Goal: Find specific page/section

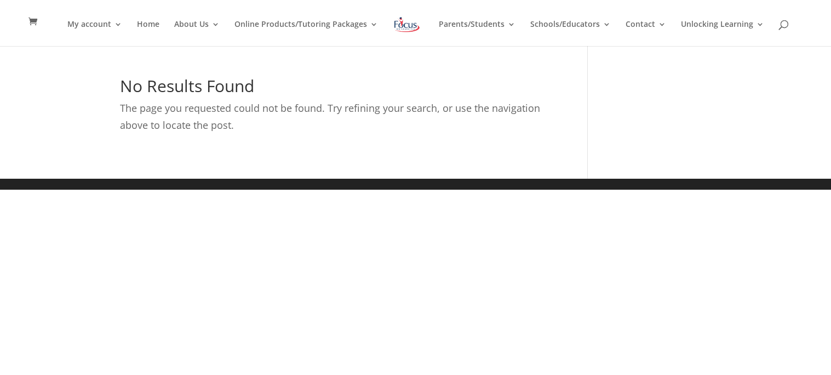
click at [338, 78] on h1 "No Results Found" at bounding box center [337, 89] width 435 height 22
click at [233, 85] on h1 "No Results Found" at bounding box center [337, 89] width 435 height 22
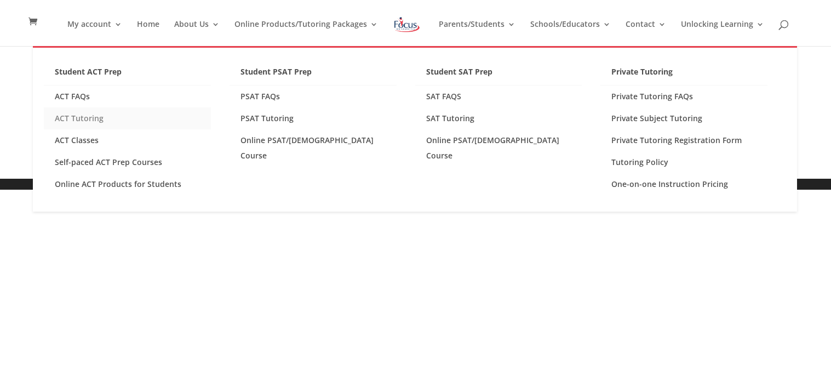
click at [82, 124] on link "ACT Tutoring" at bounding box center [127, 118] width 167 height 22
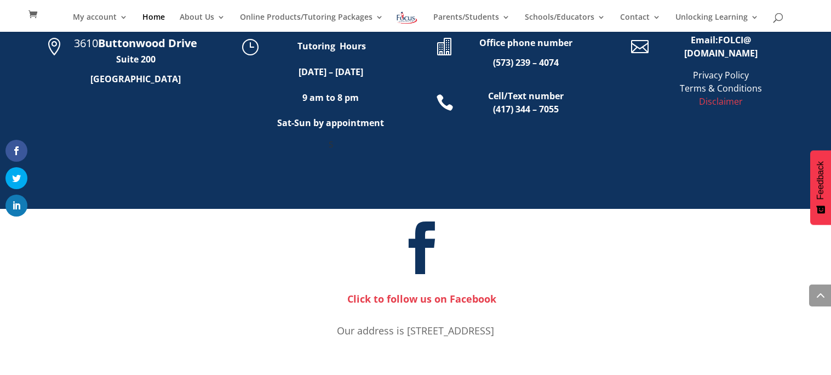
scroll to position [656, 0]
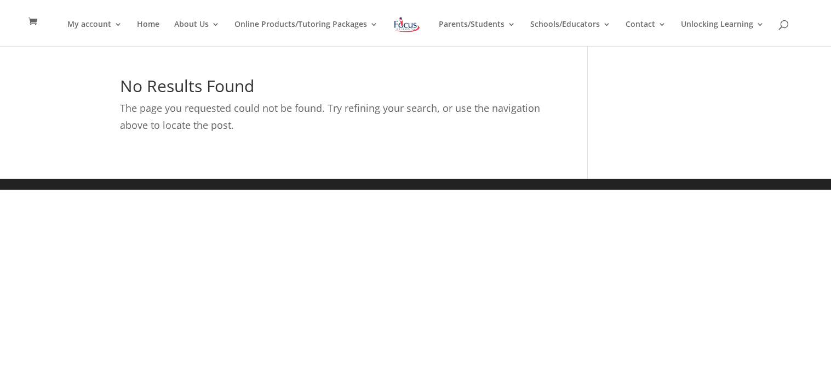
click at [718, 190] on html "My account My account Account details My Courses Home About Us About FOL The FO…" at bounding box center [415, 95] width 831 height 190
click at [407, 36] on link at bounding box center [407, 33] width 35 height 36
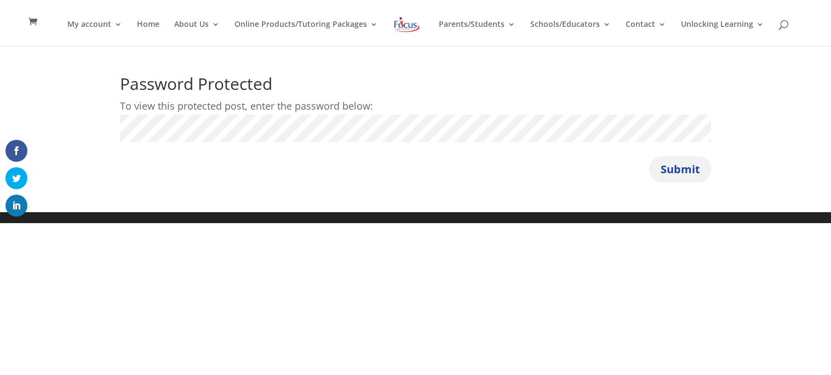
click at [668, 156] on button "Submit" at bounding box center [680, 169] width 62 height 26
click at [690, 176] on button "Submit" at bounding box center [680, 169] width 62 height 26
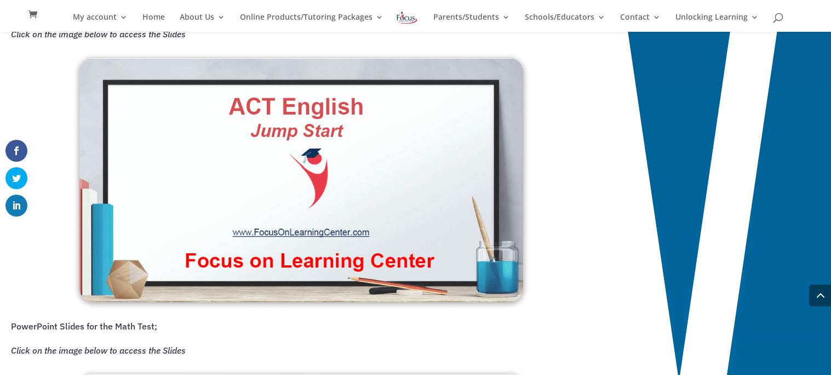
scroll to position [846, 0]
click at [338, 233] on img at bounding box center [301, 180] width 444 height 244
